Goal: Information Seeking & Learning: Learn about a topic

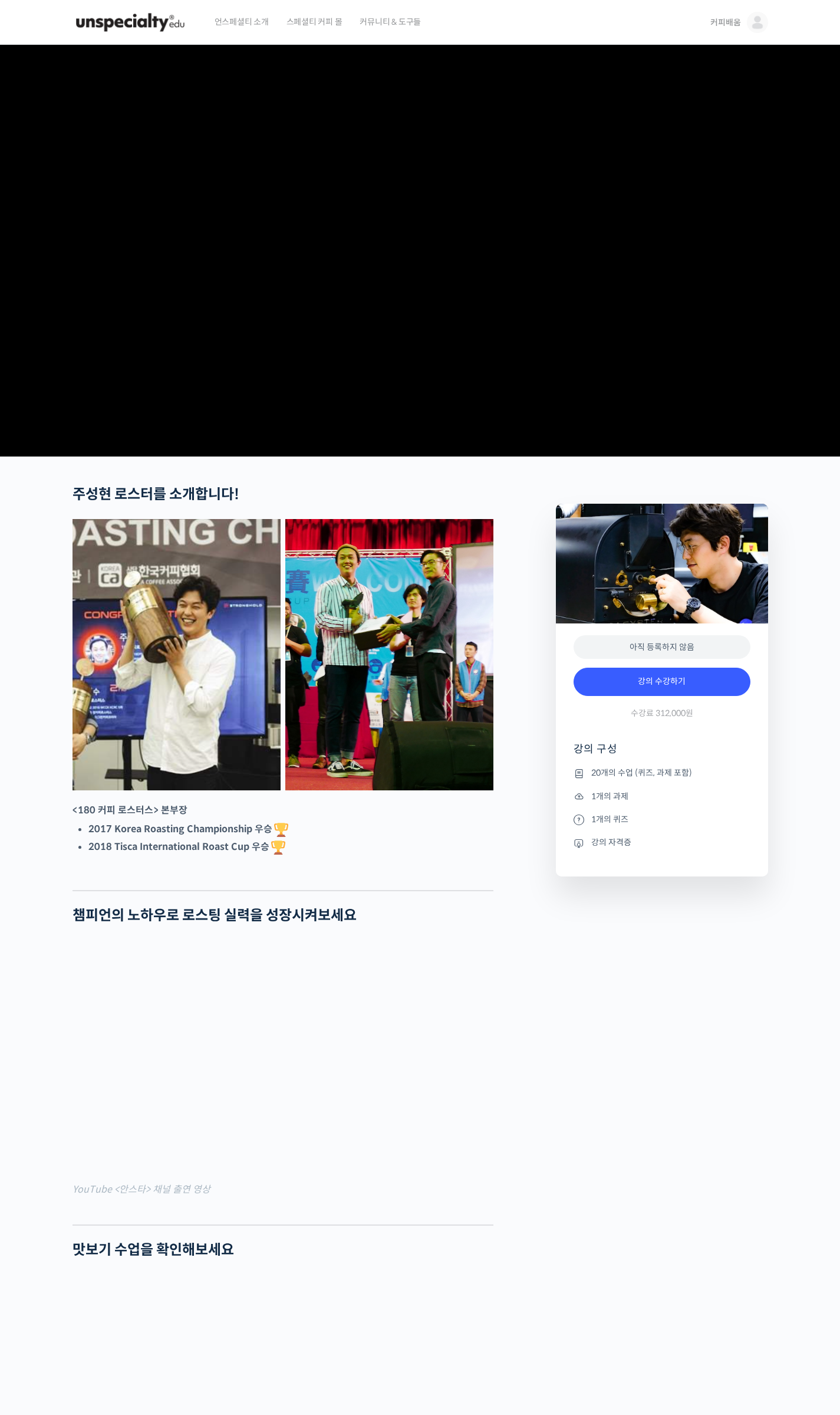
click at [711, 22] on span "커피배움" at bounding box center [726, 22] width 30 height 11
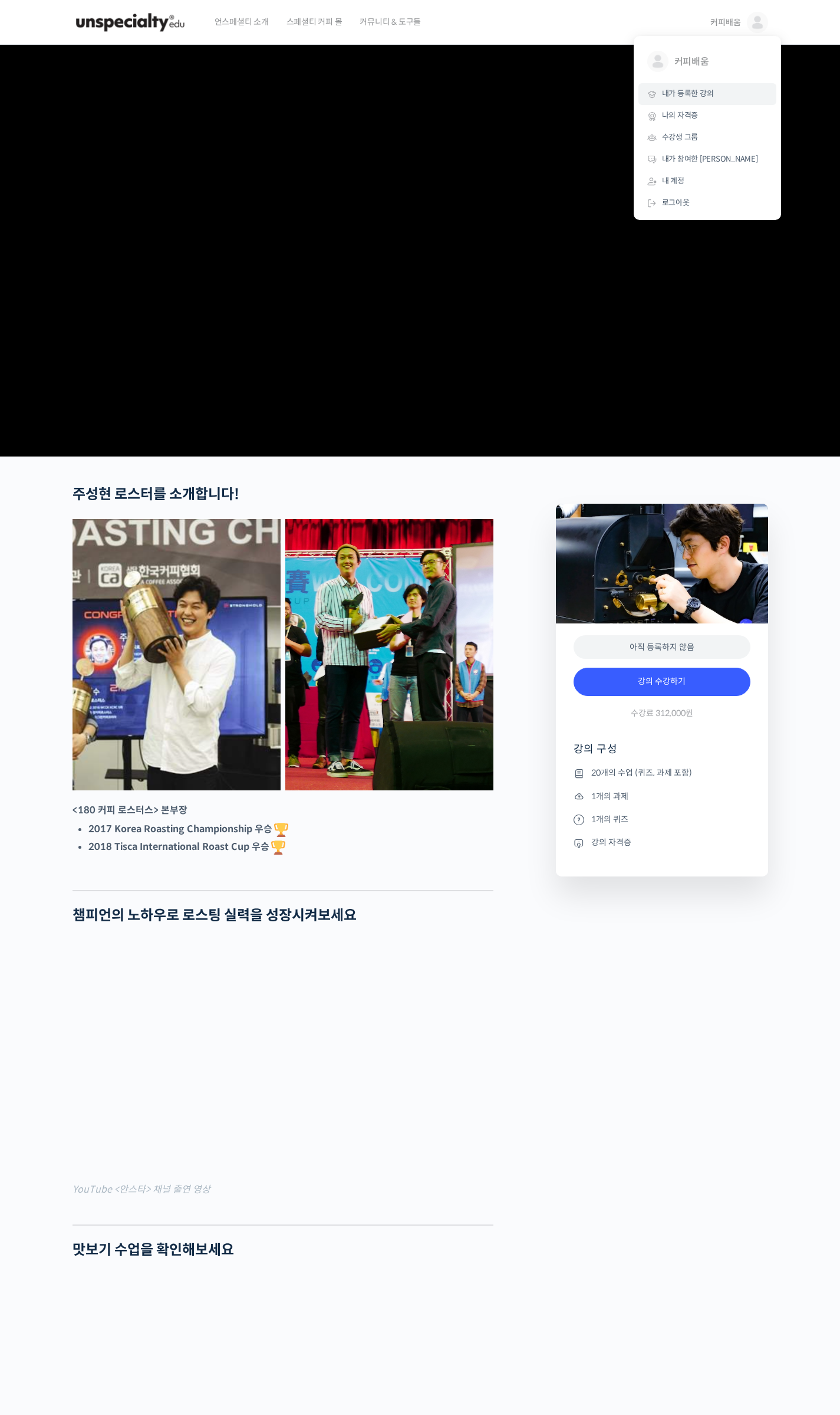
click at [707, 98] on span "내가 등록한 강의" at bounding box center [687, 93] width 52 height 10
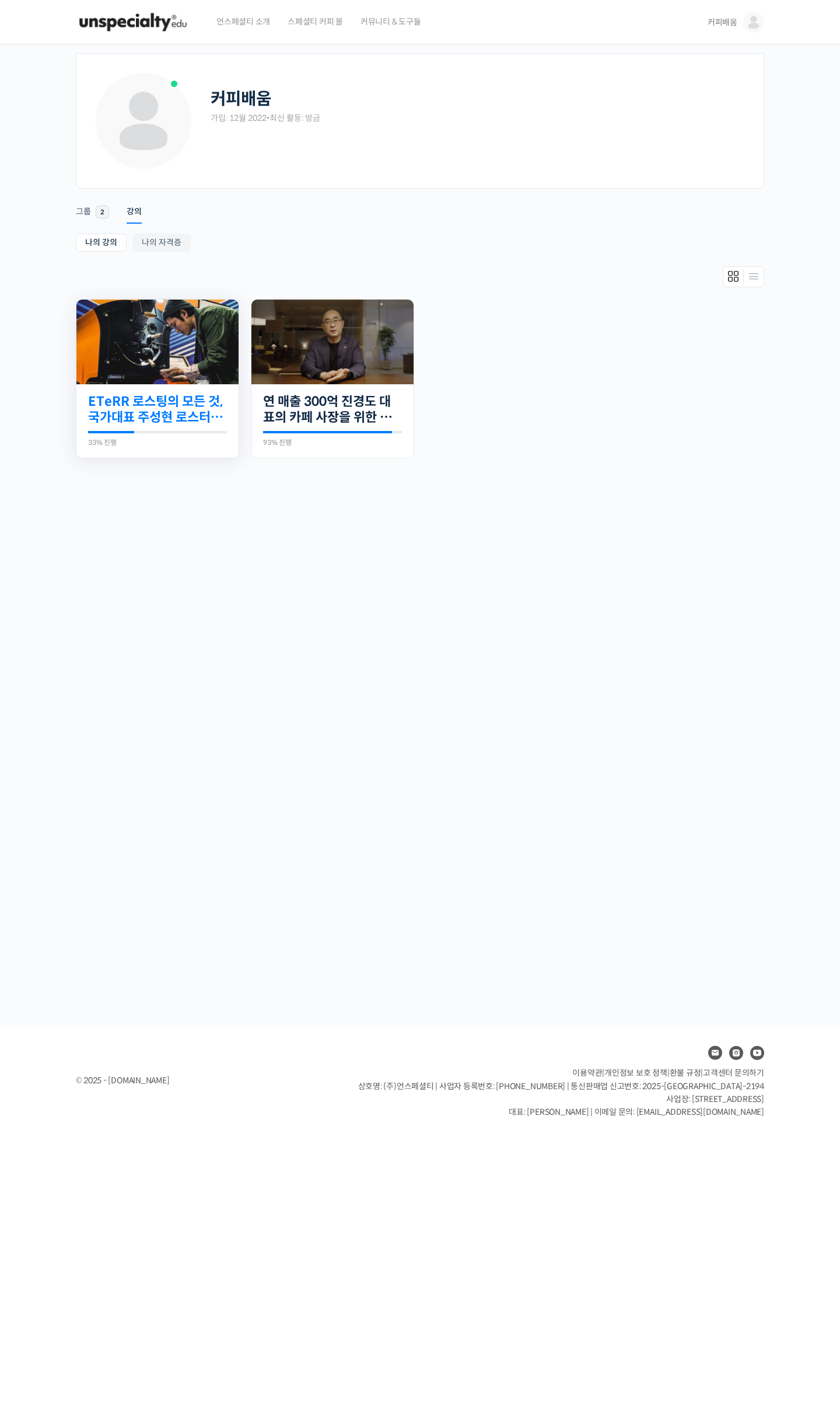
click at [164, 400] on link "ETeRR 로스팅의 모든 것, 국가대표 주성현 로스터의 심화 클래스" at bounding box center [158, 409] width 139 height 32
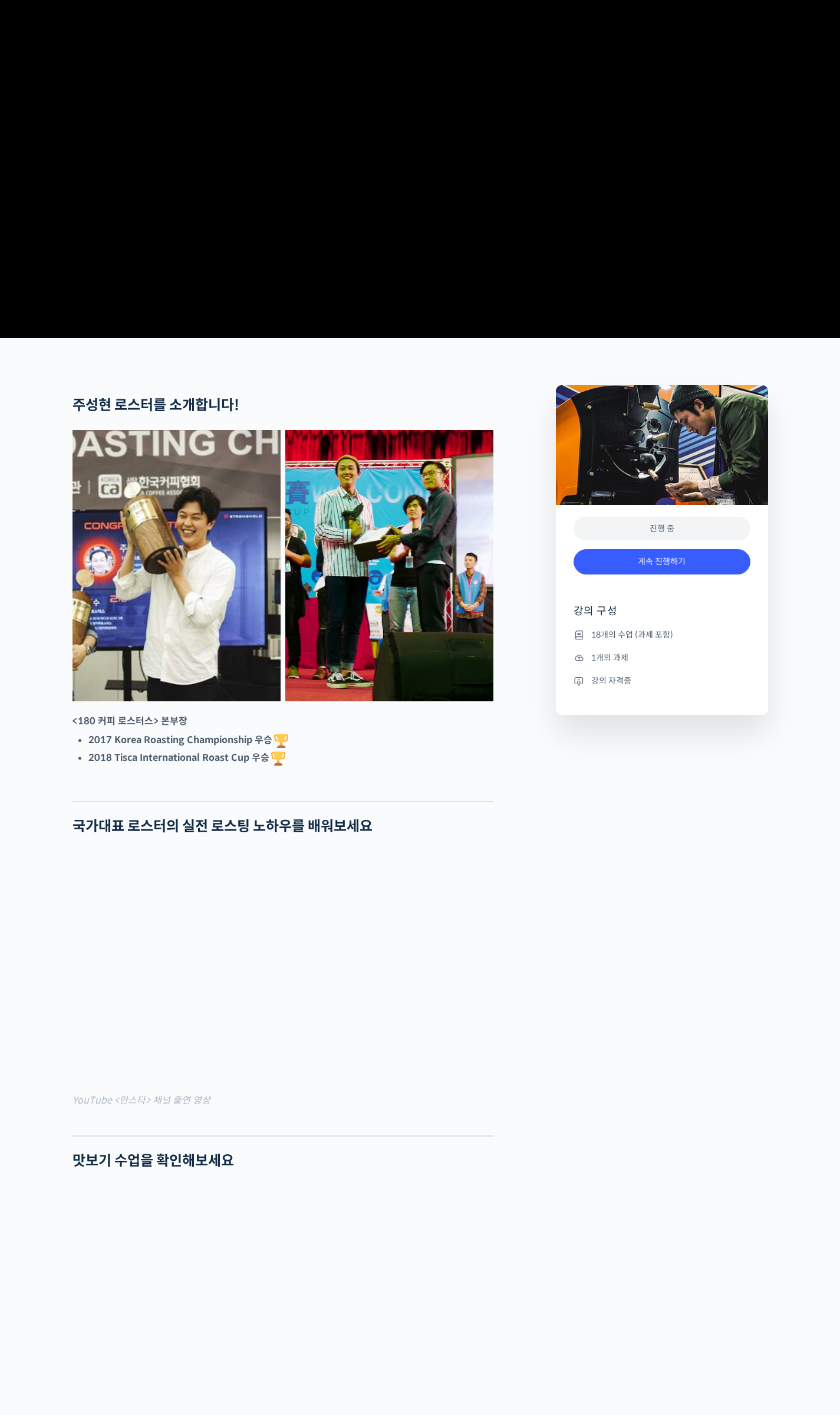
scroll to position [118, 0]
drag, startPoint x: 659, startPoint y: 606, endPoint x: 668, endPoint y: 631, distance: 26.6
click at [659, 575] on link "계속 진행하기" at bounding box center [662, 562] width 177 height 25
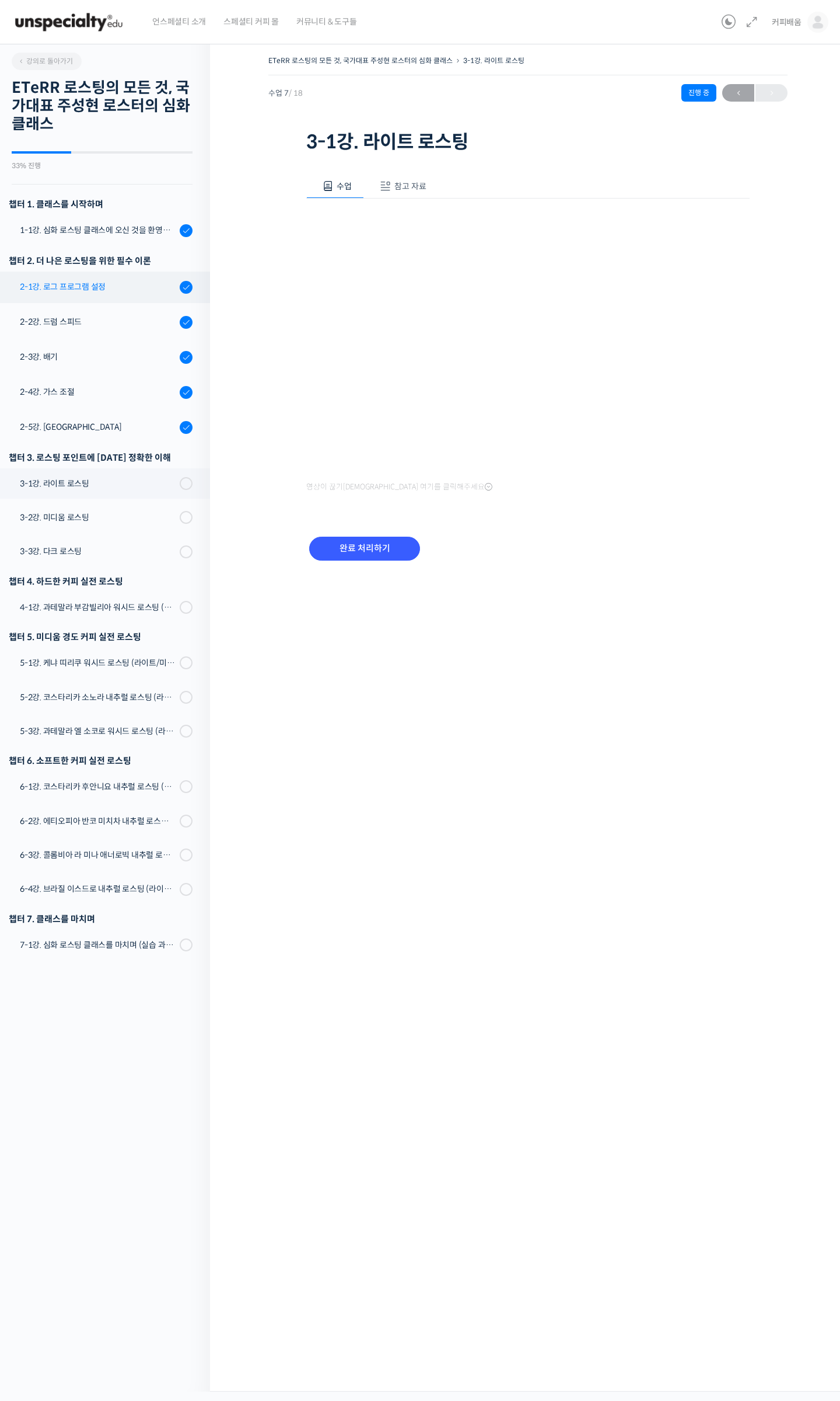
click at [88, 292] on div "2-1강. 로그 프로그램 설정" at bounding box center [97, 286] width 156 height 13
